Goal: Information Seeking & Learning: Learn about a topic

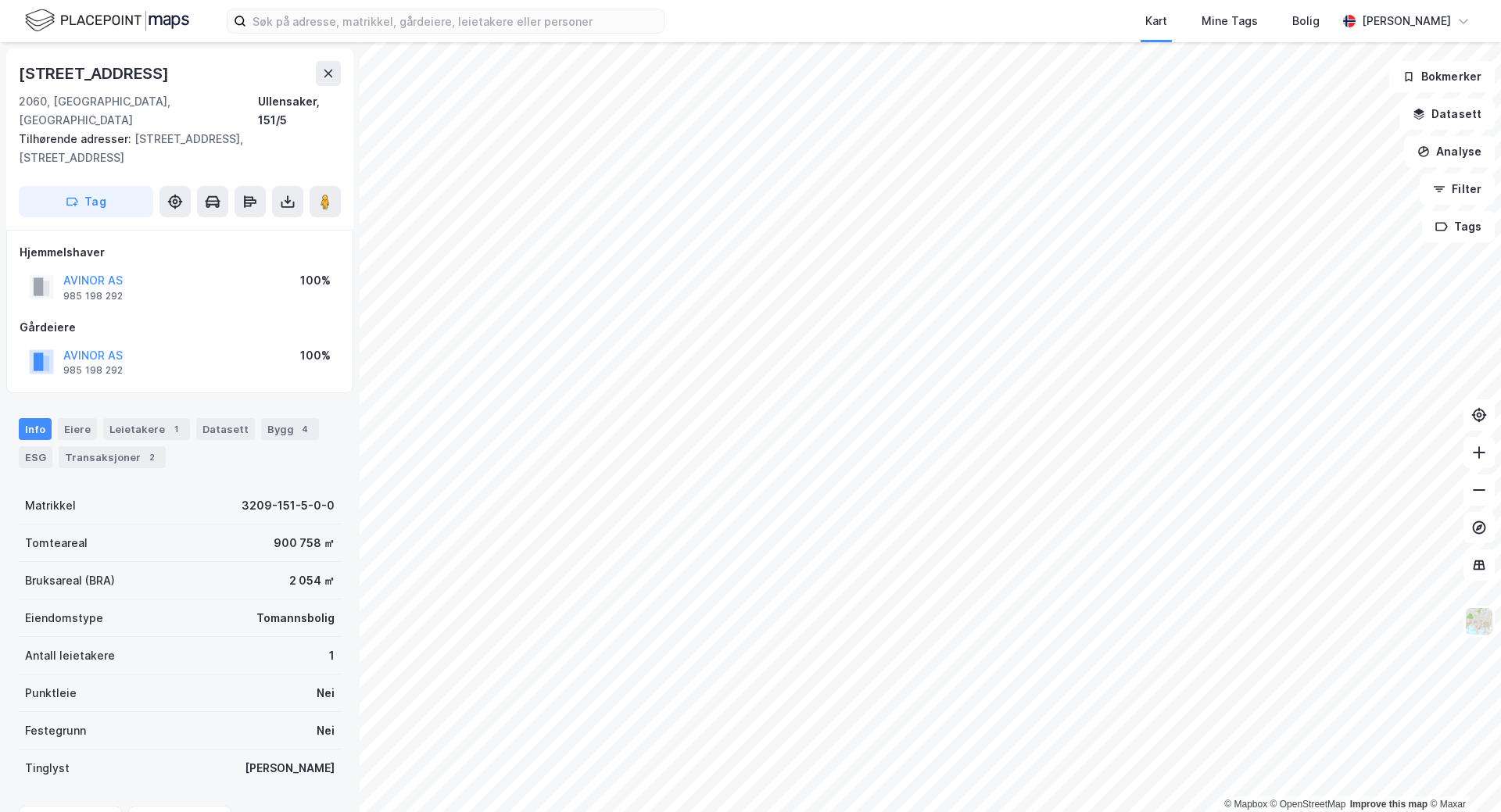
click at [664, 811] on html "Kart Mine Tags Bolig [PERSON_NAME] © Mapbox © OpenStreetMap Improve this map © …" at bounding box center [750, 406] width 1501 height 812
click at [1024, 10] on div "Kart Mine Tags Bolig [PERSON_NAME] © Mapbox © OpenStreetMap Improve this map © …" at bounding box center [750, 406] width 1501 height 812
click at [1048, 811] on html "Kart Mine Tags Bolig [PERSON_NAME] © Mapbox © OpenStreetMap Improve this map © …" at bounding box center [750, 406] width 1501 height 812
